Goal: Task Accomplishment & Management: Manage account settings

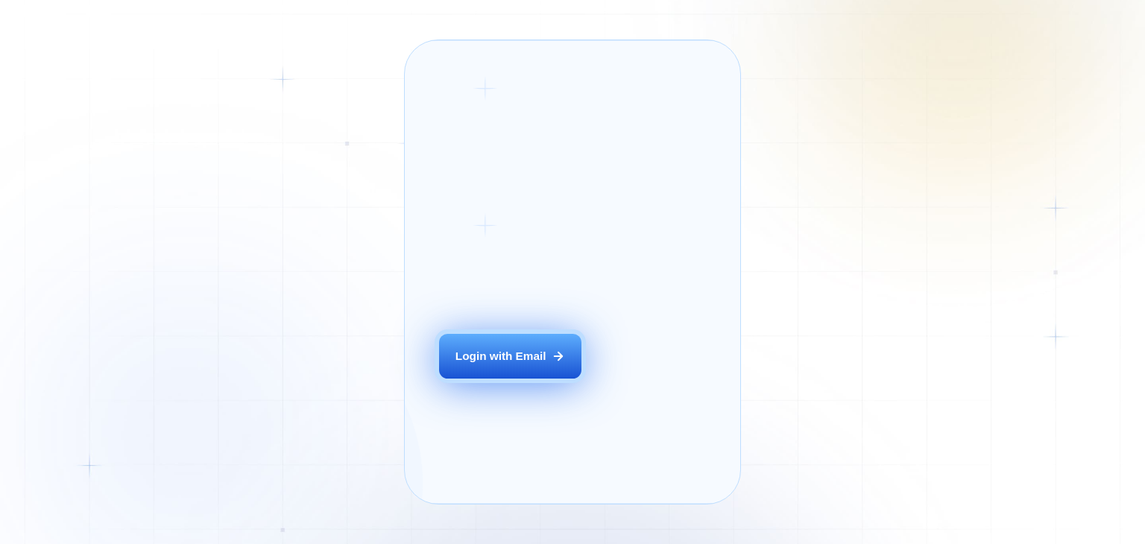
click at [512, 364] on div "Login with Email" at bounding box center [500, 356] width 91 height 16
